Goal: Task Accomplishment & Management: Complete application form

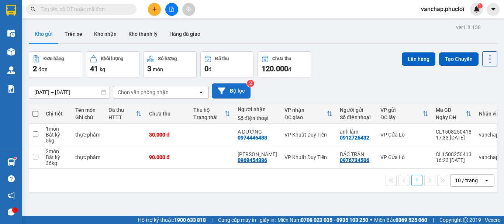
click at [244, 92] on button "Bộ lọc" at bounding box center [231, 90] width 39 height 15
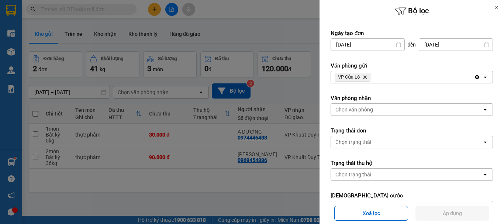
click at [300, 103] on div at bounding box center [252, 112] width 504 height 224
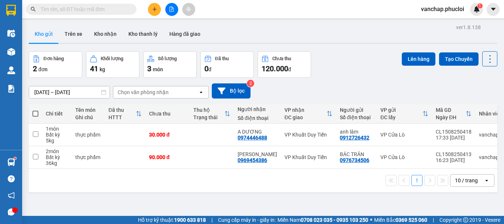
click at [300, 103] on div at bounding box center [252, 112] width 504 height 224
click at [457, 58] on button "Tạo Chuyến" at bounding box center [459, 58] width 40 height 13
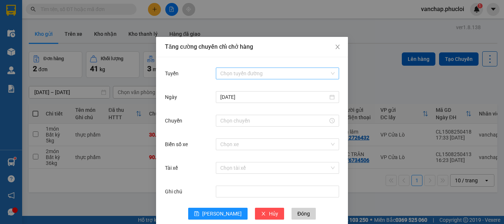
click at [227, 76] on input "Tuyến" at bounding box center [274, 73] width 109 height 11
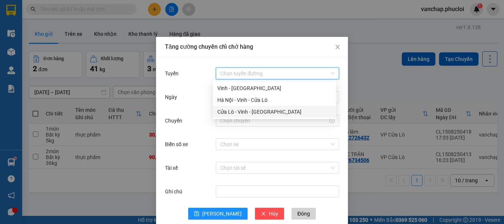
click at [240, 114] on div "Cửa Lò - Vinh - [GEOGRAPHIC_DATA]" at bounding box center [274, 112] width 114 height 8
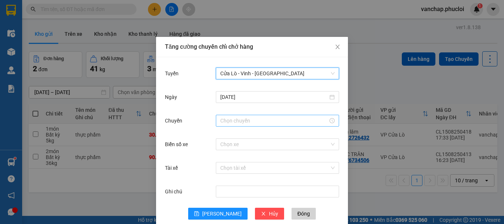
click at [225, 123] on input "Chuyến" at bounding box center [274, 121] width 108 height 8
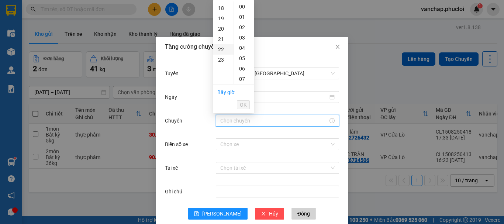
click at [223, 52] on div "22" at bounding box center [223, 49] width 21 height 10
type input "22:00"
click at [241, 107] on span "OK" at bounding box center [243, 105] width 7 height 8
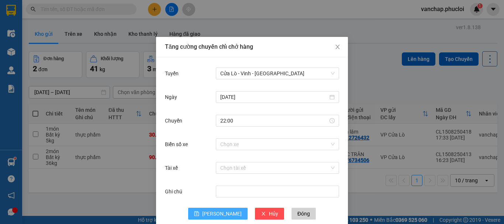
click at [228, 217] on button "[PERSON_NAME]" at bounding box center [217, 214] width 59 height 12
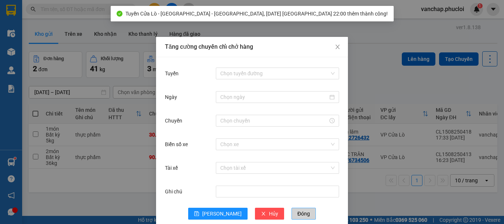
click at [292, 216] on button "Đóng" at bounding box center [304, 214] width 24 height 12
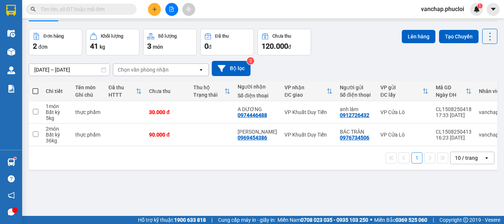
scroll to position [34, 0]
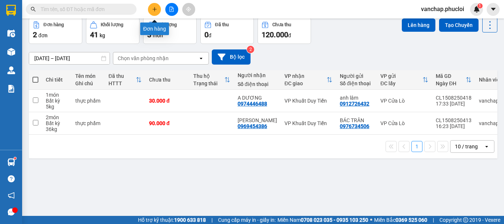
click at [151, 10] on button at bounding box center [154, 9] width 13 height 13
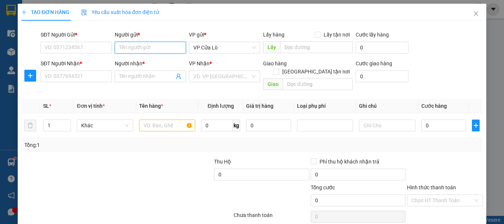
click at [123, 49] on input "Người gửi *" at bounding box center [150, 48] width 71 height 12
type input "bsi hóa"
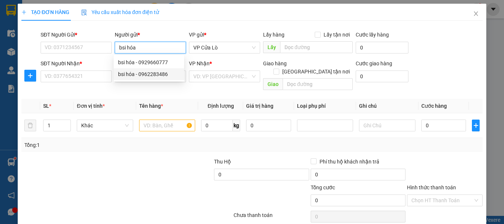
click at [138, 75] on div "bsi hóa - 0962283486" at bounding box center [149, 74] width 62 height 8
type input "0962283486"
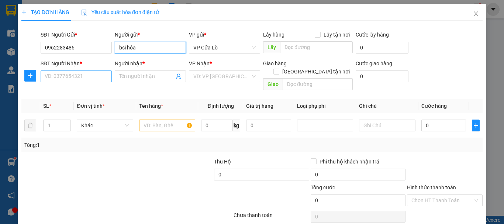
type input "bsi hóa"
click at [97, 78] on input "SĐT Người Nhận *" at bounding box center [76, 77] width 71 height 12
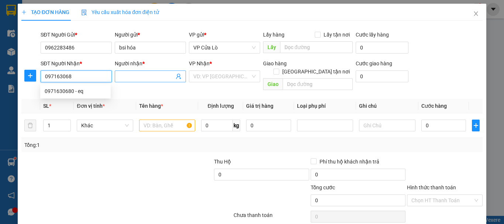
type input "0971630680"
click at [100, 91] on div "0971630680 - eq" at bounding box center [76, 91] width 62 height 8
type input "eq"
type input "0971630680"
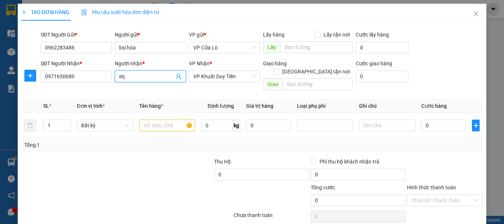
click at [141, 78] on input "eq" at bounding box center [146, 76] width 55 height 8
type input "e"
type input "lab eq"
click at [161, 123] on input "text" at bounding box center [167, 126] width 56 height 12
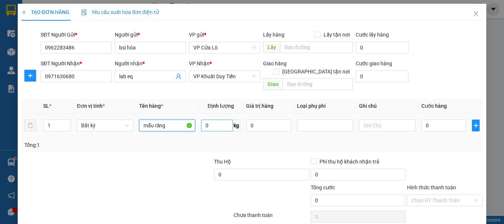
type input "mẫu răng"
click at [217, 120] on input "0" at bounding box center [217, 126] width 32 height 12
type input "1"
click at [172, 141] on div "Tổng: 1" at bounding box center [109, 145] width 171 height 8
click at [174, 141] on div "Tổng: 1" at bounding box center [109, 145] width 171 height 8
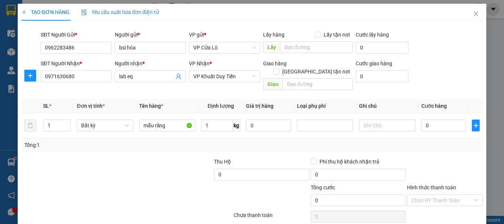
type input "30.000"
drag, startPoint x: 426, startPoint y: 190, endPoint x: 426, endPoint y: 195, distance: 4.8
click at [426, 195] on input "Hình thức thanh toán" at bounding box center [443, 200] width 62 height 11
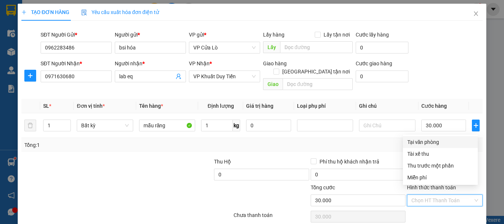
click at [415, 141] on div "Tại văn phòng" at bounding box center [441, 142] width 66 height 8
type input "0"
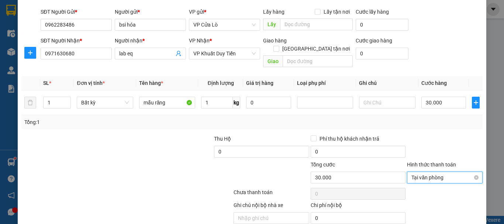
scroll to position [47, 0]
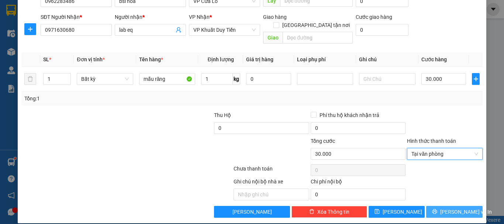
click at [431, 206] on button "[PERSON_NAME] và In" at bounding box center [454, 212] width 56 height 12
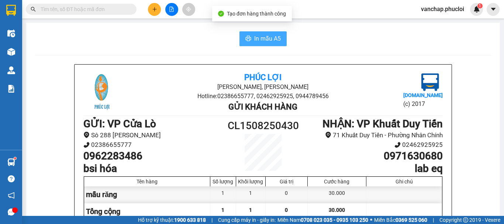
drag, startPoint x: 262, startPoint y: 39, endPoint x: 268, endPoint y: 40, distance: 5.6
click at [262, 38] on span "In mẫu A5" at bounding box center [267, 38] width 27 height 9
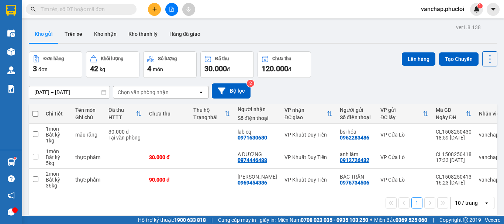
click at [154, 10] on icon "plus" at bounding box center [154, 9] width 5 height 5
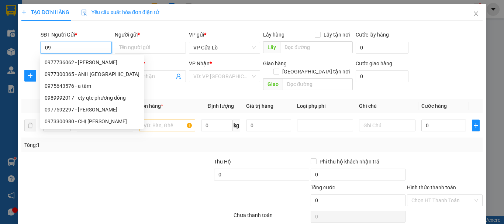
type input "0"
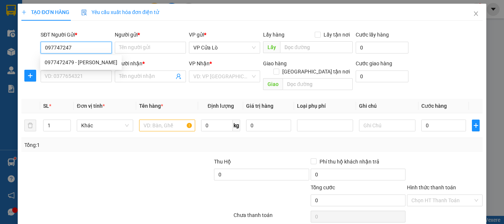
type input "0977472479"
click at [102, 63] on div "0977472479 - [PERSON_NAME]" at bounding box center [81, 62] width 73 height 8
type input "[PERSON_NAME]"
type input "0977472479"
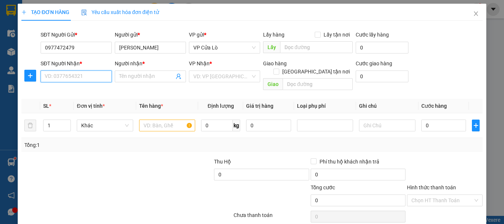
click at [96, 80] on input "SĐT Người Nhận *" at bounding box center [76, 77] width 71 height 12
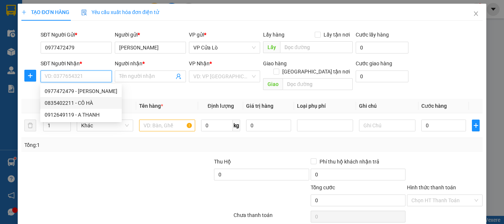
click at [95, 102] on div "0835402211 - CÔ HÀ" at bounding box center [81, 103] width 73 height 8
type input "0835402211"
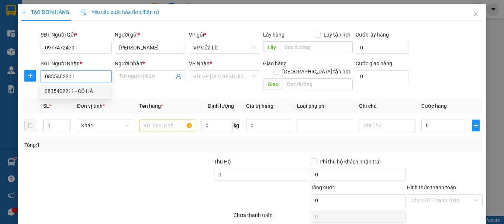
type input "CÔ HÀ"
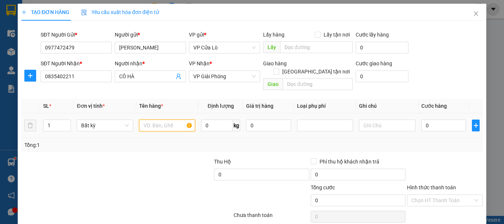
drag, startPoint x: 165, startPoint y: 120, endPoint x: 168, endPoint y: 114, distance: 6.4
click at [165, 120] on input "text" at bounding box center [167, 126] width 56 height 12
click at [54, 120] on input "1" at bounding box center [57, 125] width 27 height 11
type input "3"
click at [173, 120] on input "text" at bounding box center [167, 126] width 56 height 12
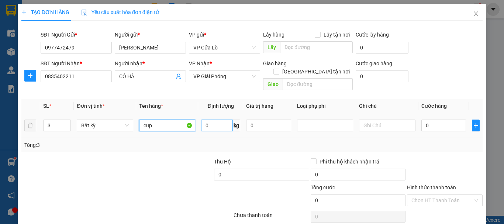
type input "cup"
click at [210, 120] on input "0" at bounding box center [217, 126] width 32 height 12
type input "40"
click at [106, 162] on div at bounding box center [69, 171] width 96 height 26
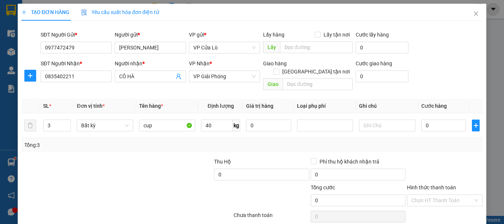
type input "90.000"
click at [424, 120] on input "90.000" at bounding box center [444, 126] width 45 height 12
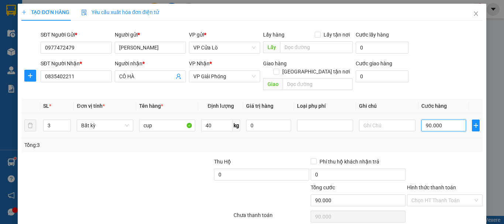
click at [424, 120] on input "90.000" at bounding box center [444, 126] width 45 height 12
type input "0.000"
type input "0"
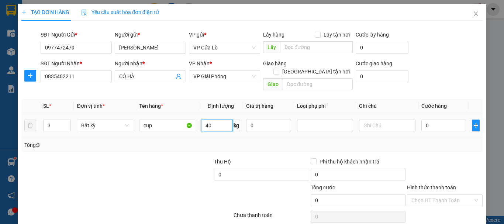
click at [220, 121] on input "40" at bounding box center [217, 126] width 32 height 12
type input "50"
click at [229, 141] on div "Tổng: 3" at bounding box center [252, 145] width 456 height 8
type input "120.000"
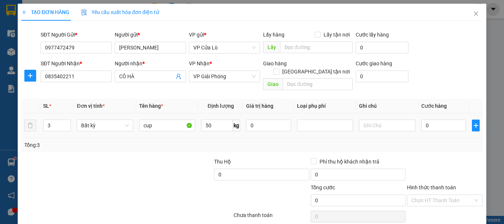
type input "120.000"
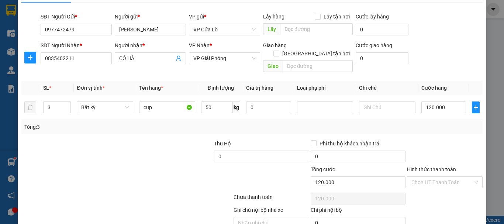
scroll to position [47, 0]
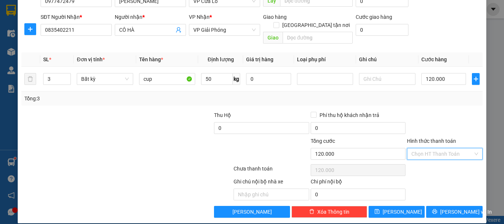
click at [443, 148] on input "Hình thức thanh toán" at bounding box center [443, 153] width 62 height 11
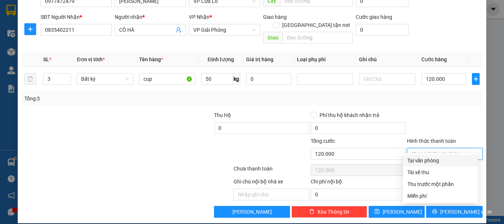
drag, startPoint x: 415, startPoint y: 114, endPoint x: 415, endPoint y: 110, distance: 4.1
click at [415, 111] on div at bounding box center [445, 124] width 77 height 26
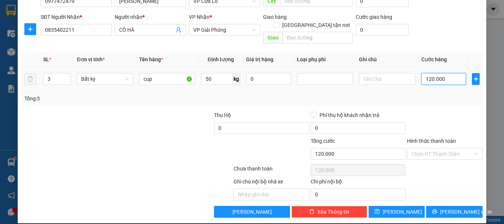
click at [427, 73] on input "120.000" at bounding box center [444, 79] width 45 height 12
click at [428, 73] on input "120.000" at bounding box center [444, 79] width 45 height 12
type input "0.000"
type input "0"
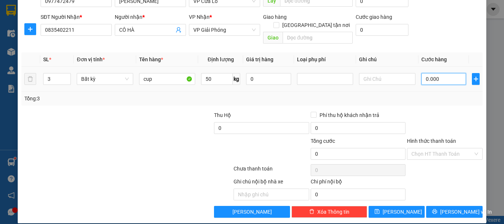
type input "10.000"
type input "150.000"
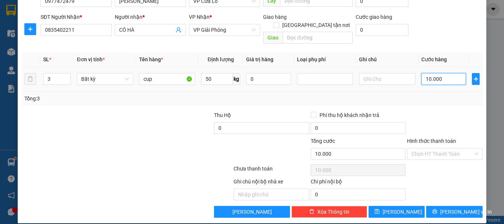
type input "150.000"
click at [432, 95] on div "Tổng: 3" at bounding box center [252, 99] width 456 height 8
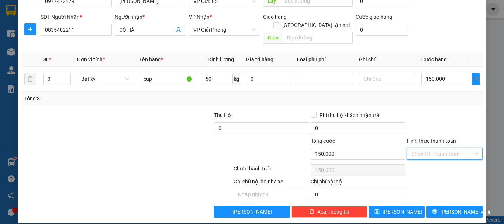
click at [446, 148] on input "Hình thức thanh toán" at bounding box center [443, 153] width 62 height 11
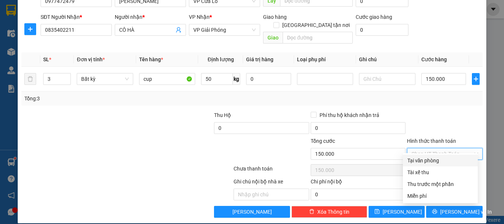
click at [441, 160] on div "Tại văn phòng" at bounding box center [441, 161] width 66 height 8
type input "0"
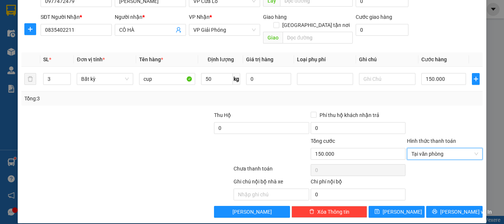
click at [427, 114] on div at bounding box center [445, 124] width 77 height 26
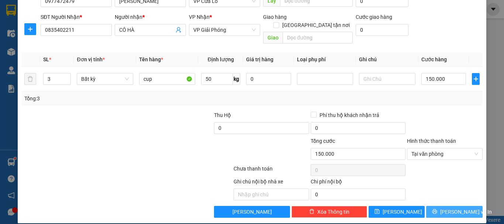
click at [458, 208] on span "[PERSON_NAME] và In" at bounding box center [466, 212] width 52 height 8
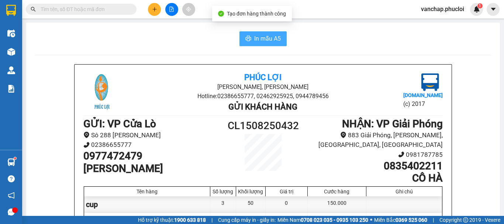
click at [263, 38] on span "In mẫu A5" at bounding box center [267, 38] width 27 height 9
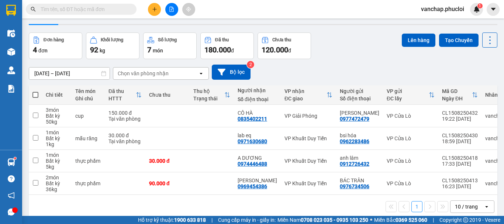
scroll to position [34, 0]
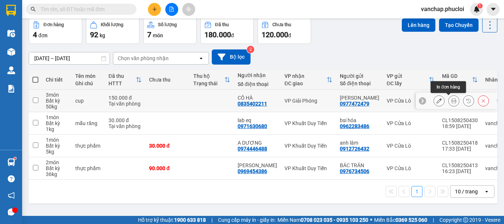
click at [452, 101] on icon at bounding box center [454, 100] width 5 height 5
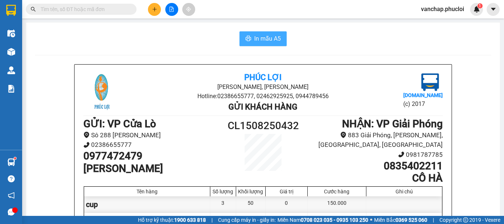
click at [259, 36] on span "In mẫu A5" at bounding box center [267, 38] width 27 height 9
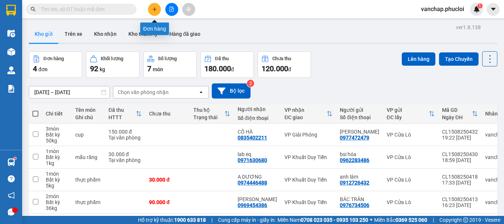
click at [153, 11] on icon "plus" at bounding box center [154, 9] width 5 height 5
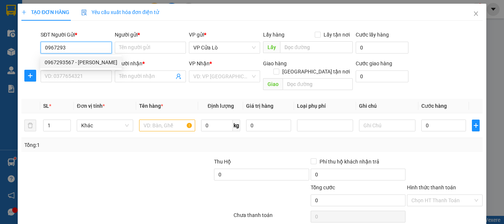
click at [85, 61] on div "0967293567 - [PERSON_NAME]" at bounding box center [81, 62] width 73 height 8
type input "0967293567"
type input "[PERSON_NAME]"
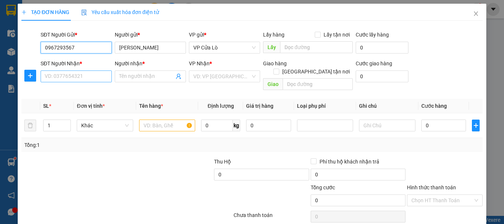
type input "0967293567"
click at [85, 80] on input "SĐT Người Nhận *" at bounding box center [76, 77] width 71 height 12
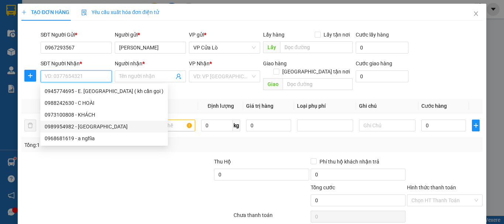
click at [94, 123] on div "0989954982 - [GEOGRAPHIC_DATA]" at bounding box center [104, 127] width 119 height 8
type input "0989954982"
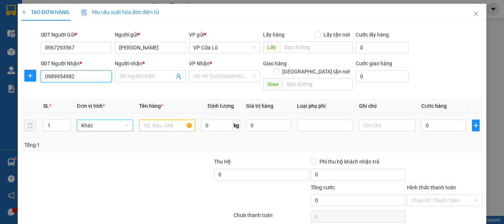
type input "ANH TRUNG"
drag, startPoint x: 150, startPoint y: 114, endPoint x: 171, endPoint y: 116, distance: 21.5
click at [150, 120] on input "text" at bounding box center [167, 126] width 56 height 12
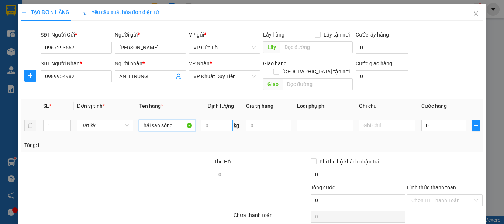
type input "hải sản sống"
click at [223, 120] on input "0" at bounding box center [217, 126] width 32 height 12
type input "3"
click at [113, 174] on div at bounding box center [69, 171] width 96 height 26
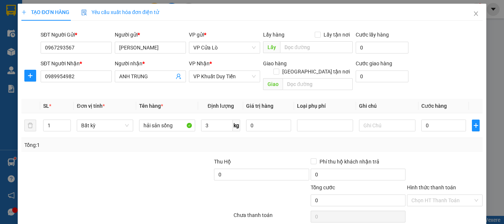
type input "30.000"
click at [425, 120] on input "30.000" at bounding box center [444, 126] width 45 height 12
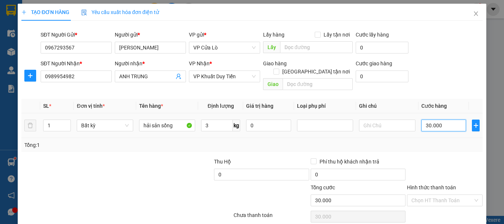
click at [424, 120] on input "30.000" at bounding box center [444, 126] width 45 height 12
type input "0.000"
type input "0"
type input "40.000"
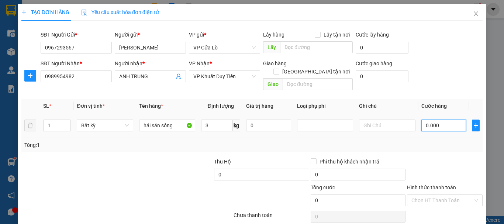
type input "40.000"
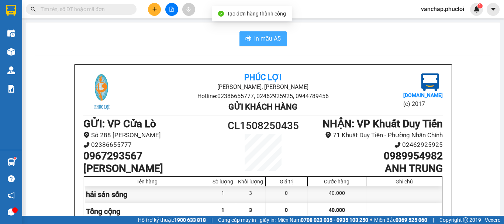
click at [250, 40] on button "In mẫu A5" at bounding box center [263, 38] width 47 height 15
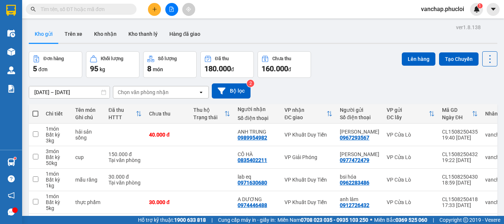
drag, startPoint x: 196, startPoint y: 108, endPoint x: 187, endPoint y: 198, distance: 90.6
click at [187, 198] on div "Chi tiết Tên món Ghi chú Đã thu HTTT Chưa thu Thu hộ Trạng thái Người nhận Số đ…" at bounding box center [263, 182] width 469 height 156
drag, startPoint x: 33, startPoint y: 52, endPoint x: 483, endPoint y: 236, distance: 486.2
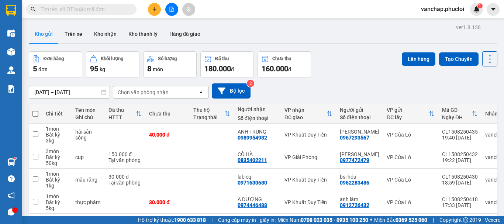
click at [483, 224] on html "Kết quả tìm kiếm ( 0 ) Bộ lọc No Data vanchap.phucloi 1 Điều hành xe Kho hàng m…" at bounding box center [252, 112] width 504 height 224
